Goal: Check status: Check status

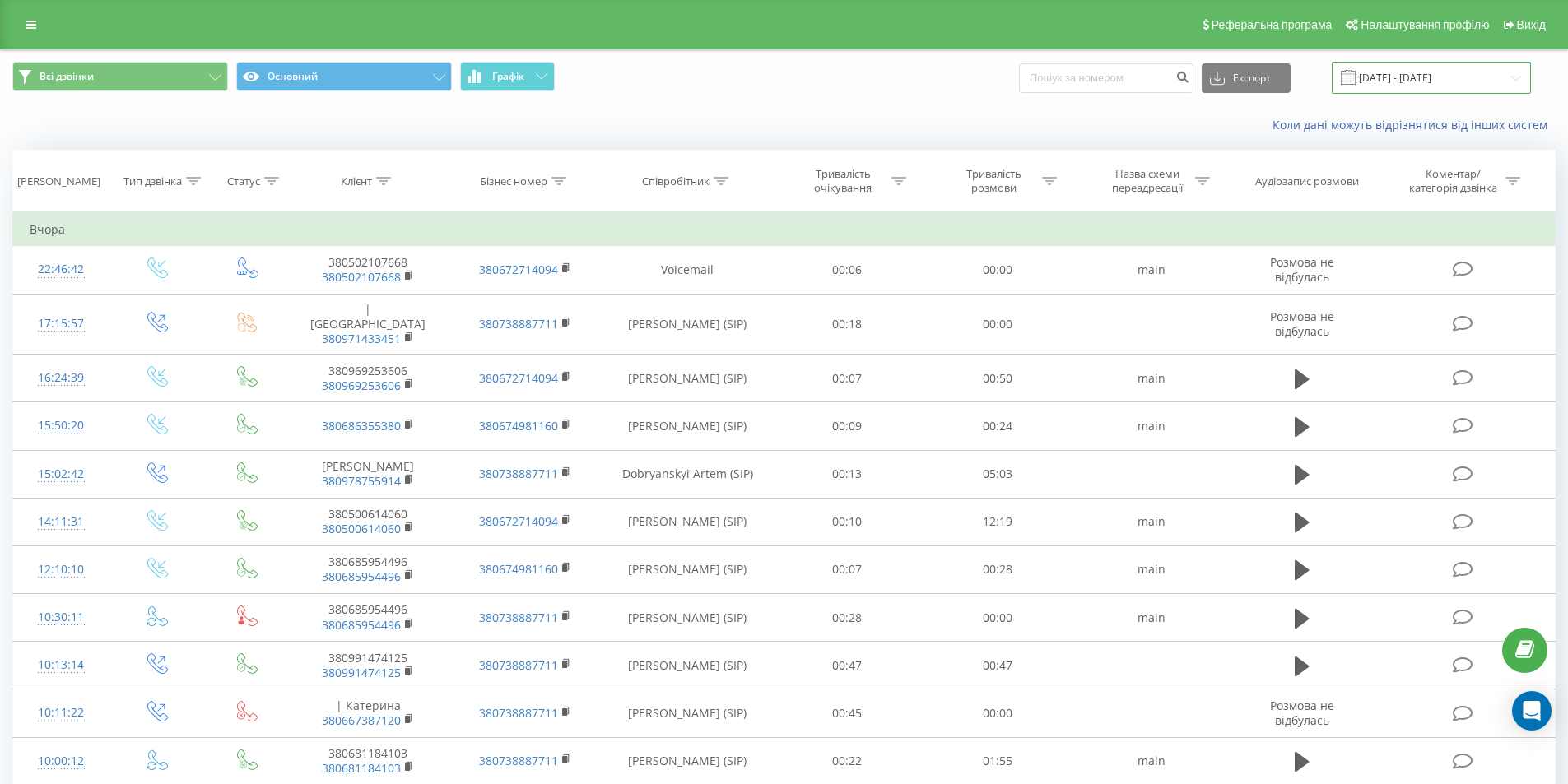
click at [1398, 81] on input "18.08.2025 - 18.09.2025" at bounding box center [1432, 77] width 199 height 32
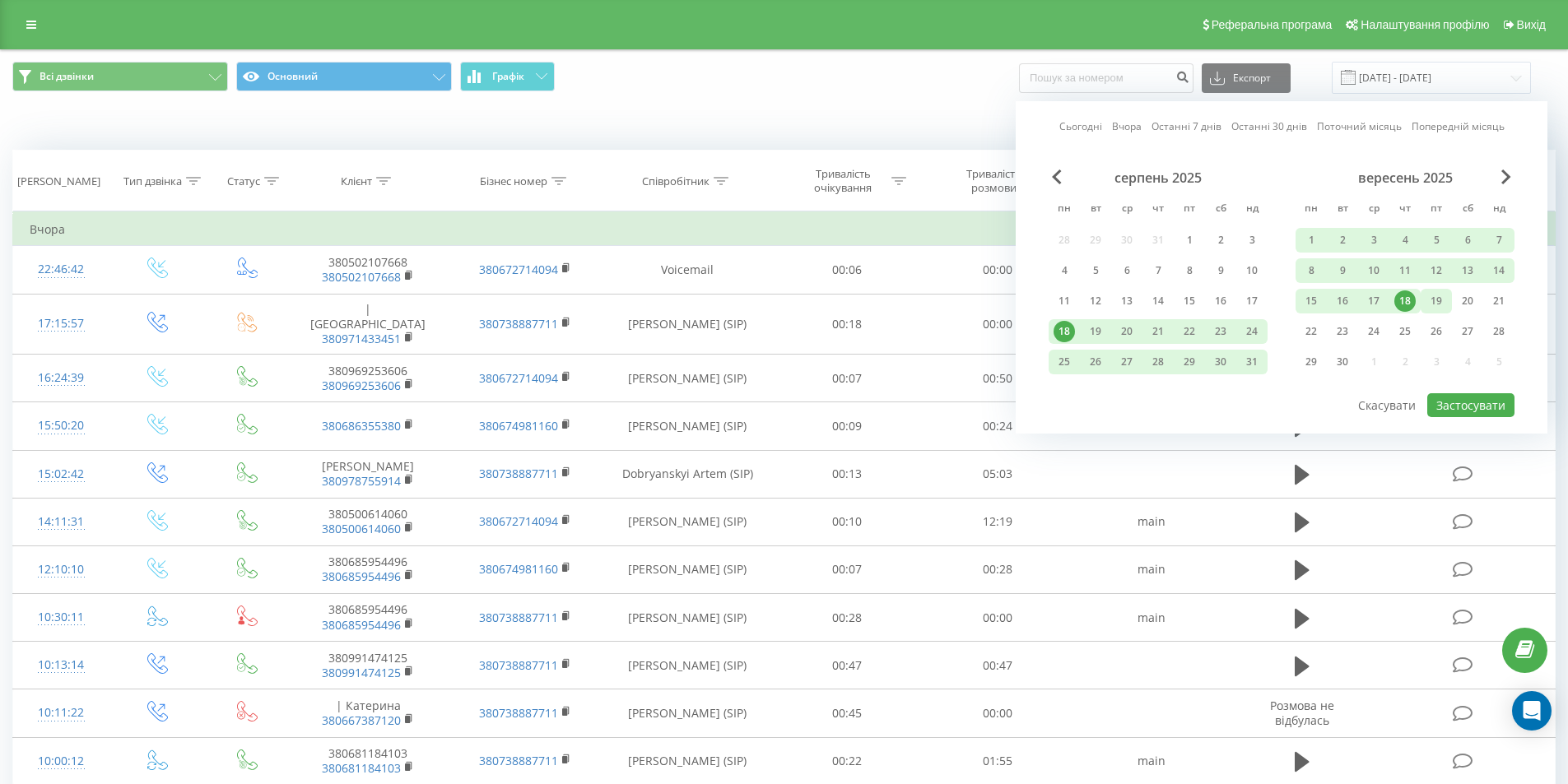
click at [1437, 298] on div "19" at bounding box center [1436, 301] width 21 height 21
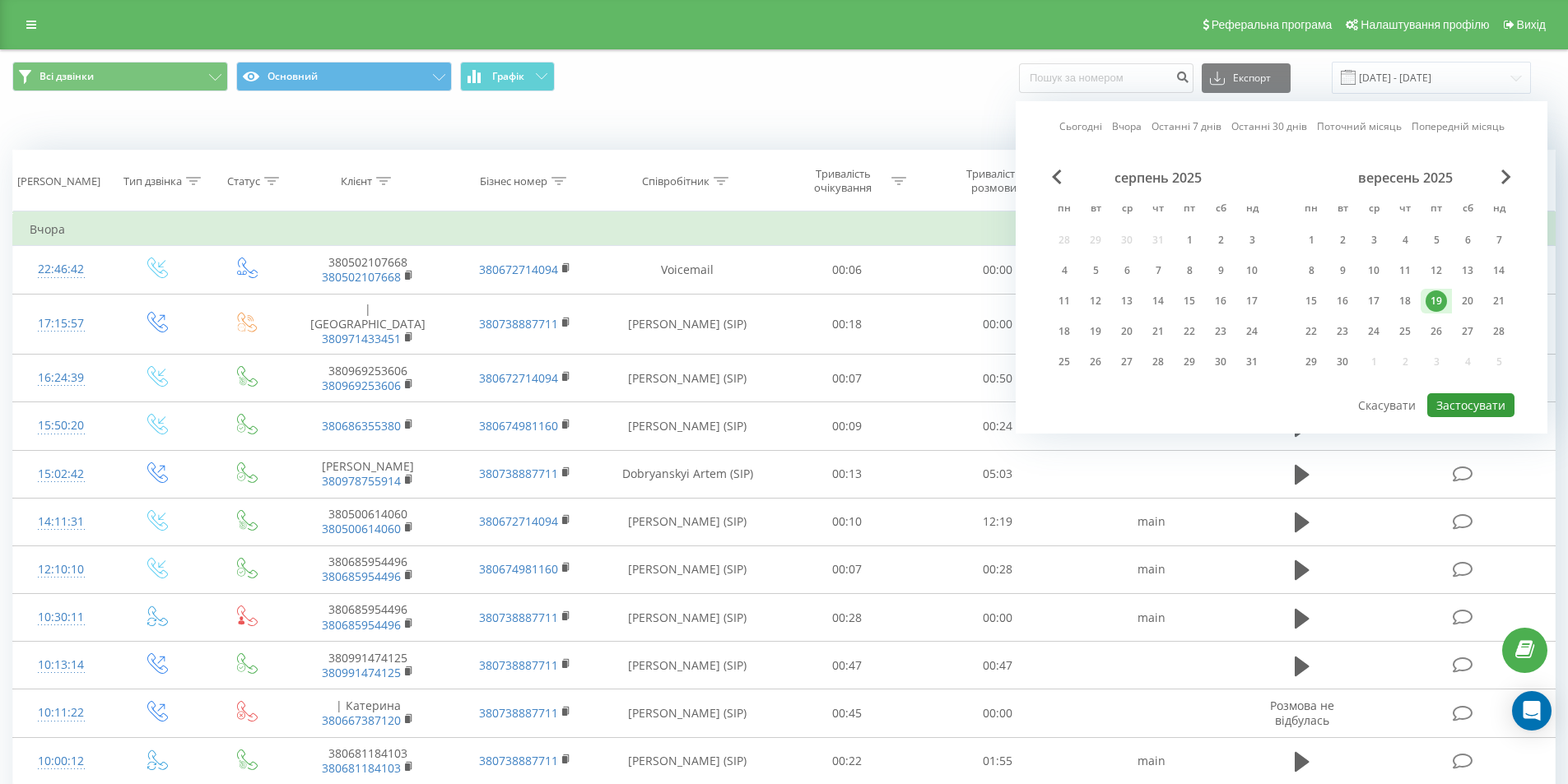
click at [1477, 406] on button "Застосувати" at bounding box center [1471, 405] width 88 height 24
type input "19.09.2025 - 19.09.2025"
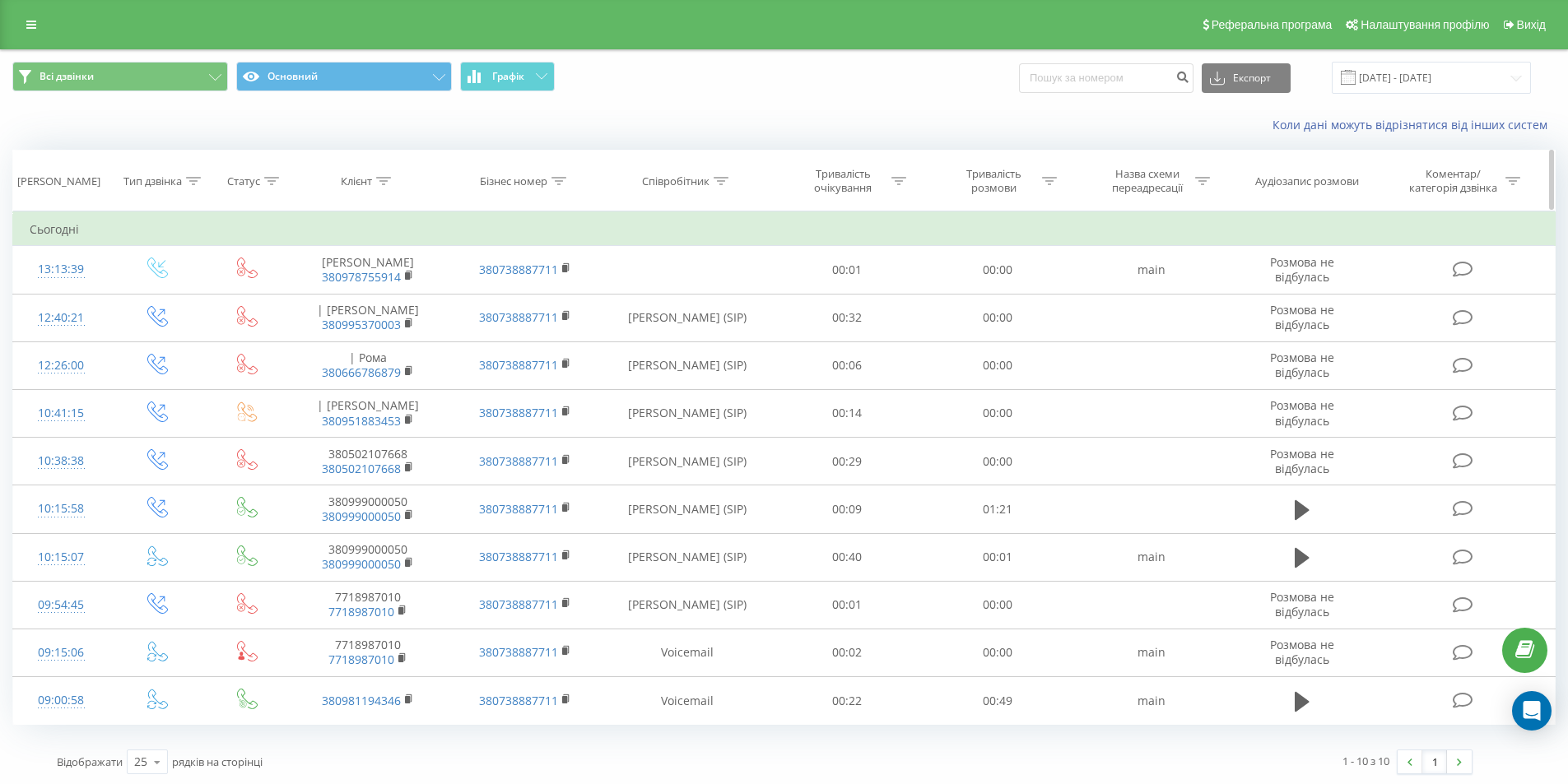
scroll to position [3, 0]
